Goal: Information Seeking & Learning: Understand process/instructions

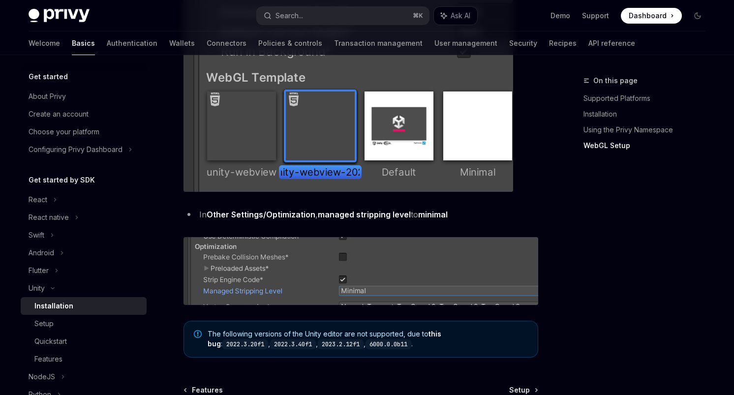
scroll to position [1252, 0]
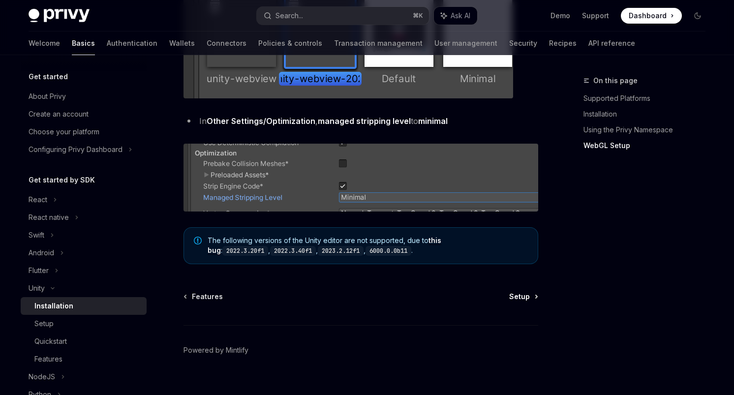
click at [528, 298] on span "Setup" at bounding box center [519, 297] width 21 height 10
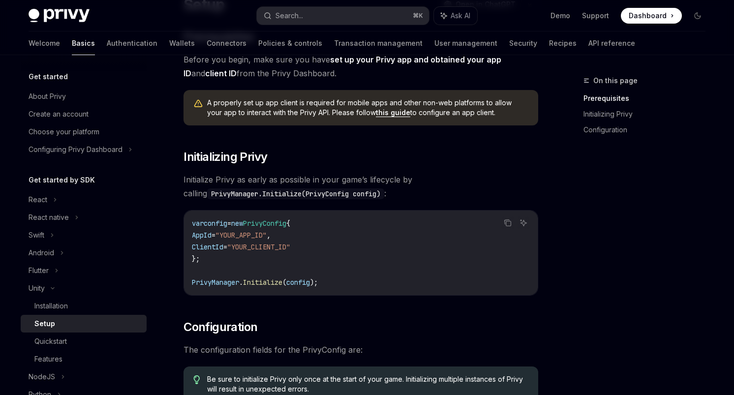
scroll to position [73, 0]
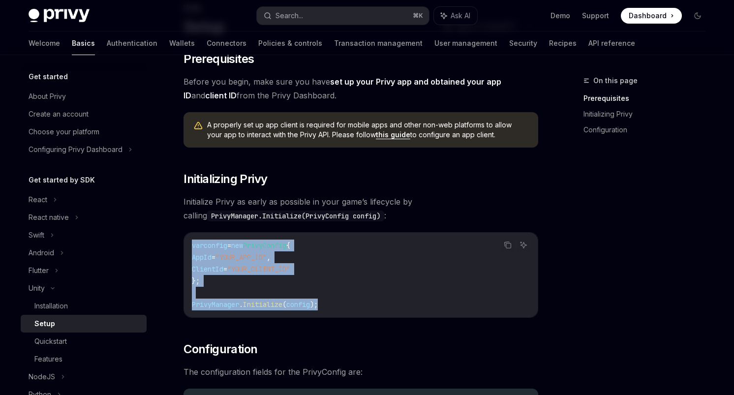
drag, startPoint x: 336, startPoint y: 308, endPoint x: 188, endPoint y: 246, distance: 160.6
click at [188, 246] on div "var config = new PrivyConfig { AppId = "YOUR_APP_ID" , ClientId = "YOUR_CLIENT_…" at bounding box center [361, 275] width 354 height 85
copy code "var config = new PrivyConfig { AppId = "YOUR_APP_ID" , ClientId = "YOUR_CLIENT_…"
click at [656, 15] on span "Dashboard" at bounding box center [648, 16] width 38 height 10
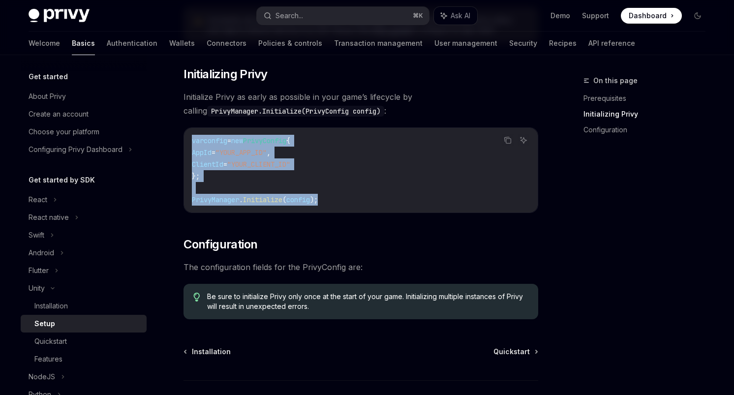
scroll to position [248, 0]
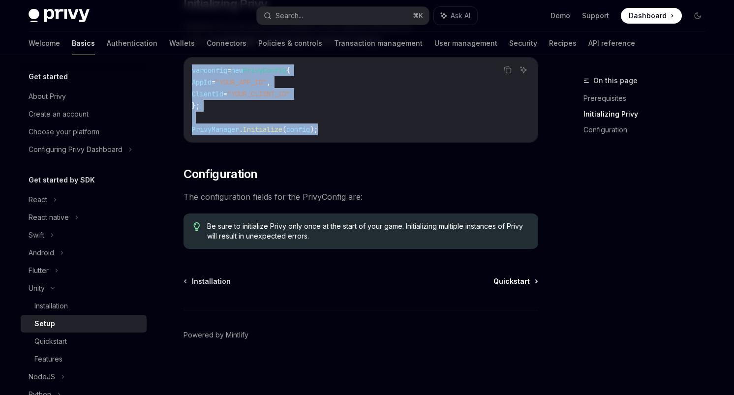
click at [510, 282] on span "Quickstart" at bounding box center [512, 282] width 36 height 10
type textarea "*"
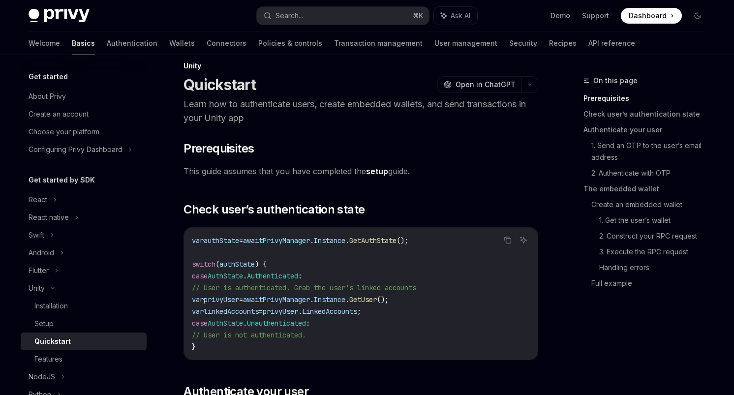
scroll to position [9, 0]
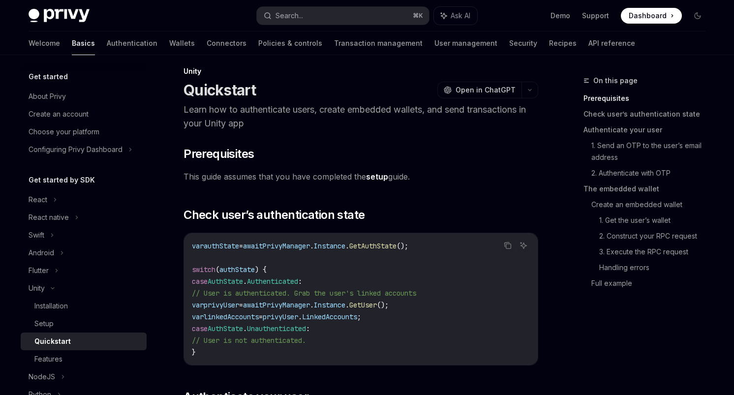
click at [390, 176] on span "This guide assumes that you have completed the setup guide." at bounding box center [361, 177] width 355 height 14
click at [380, 176] on link "setup" at bounding box center [377, 177] width 22 height 10
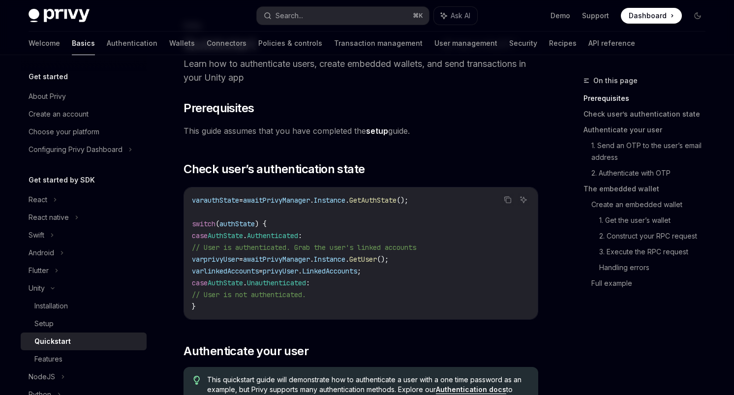
scroll to position [71, 0]
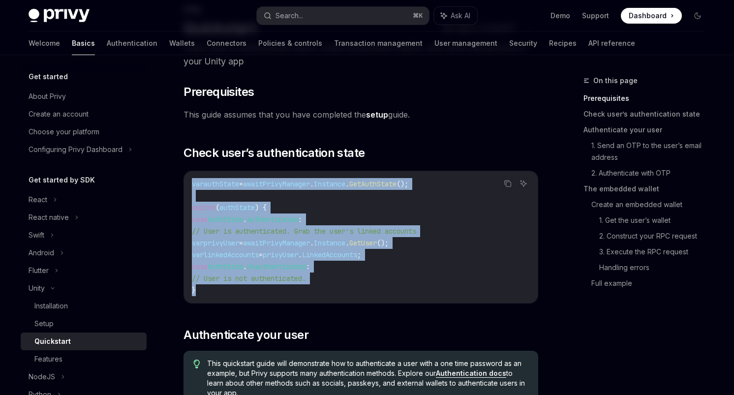
drag, startPoint x: 203, startPoint y: 291, endPoint x: 189, endPoint y: 183, distance: 109.6
click at [189, 183] on div "var authState = await PrivyManager . Instance . GetAuthState (); switch ( authS…" at bounding box center [361, 237] width 354 height 132
copy code "var authState = await PrivyManager . Instance . GetAuthState (); switch ( authS…"
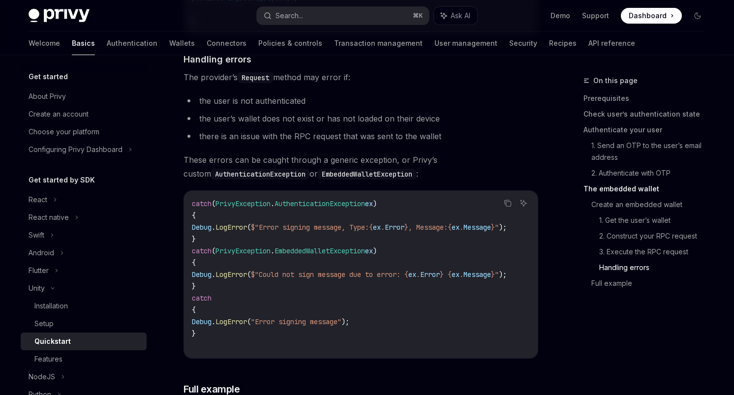
scroll to position [2516, 0]
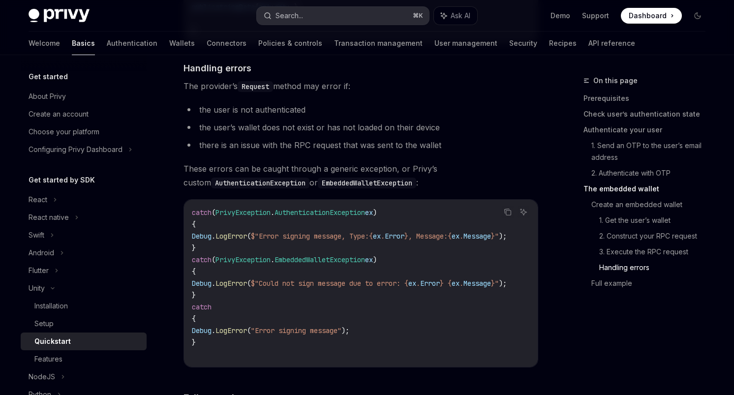
click at [291, 16] on div "Search..." at bounding box center [290, 16] width 28 height 12
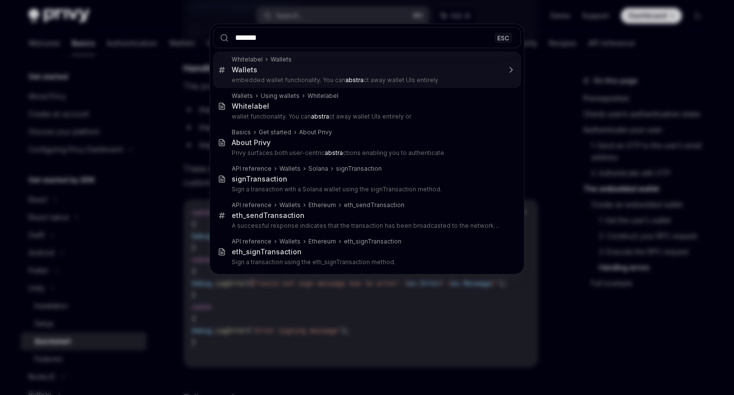
type input "********"
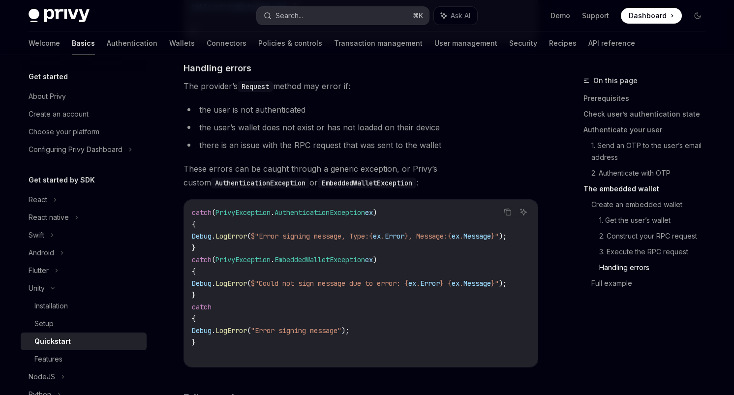
type textarea "*"
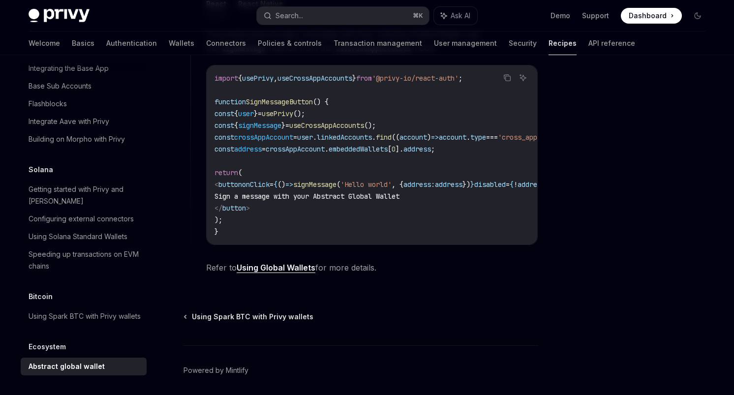
scroll to position [647, 0]
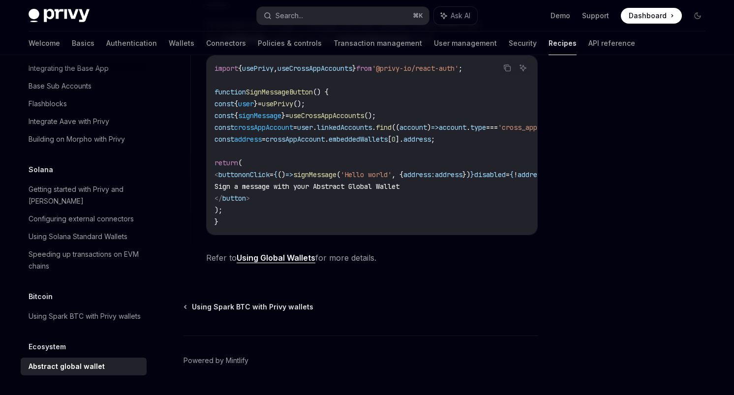
click at [593, 161] on div at bounding box center [639, 235] width 150 height 320
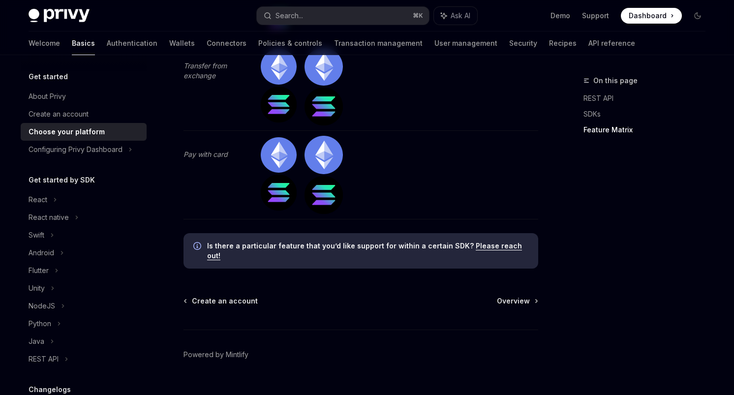
scroll to position [3259, 0]
